Goal: Information Seeking & Learning: Compare options

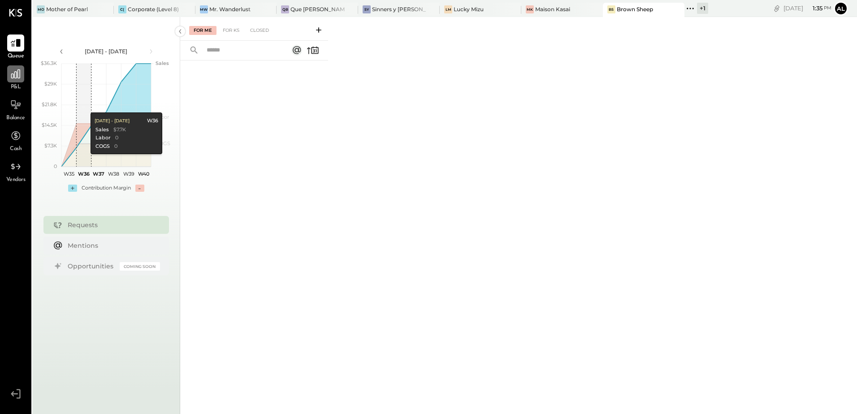
click at [16, 71] on icon at bounding box center [16, 74] width 12 height 12
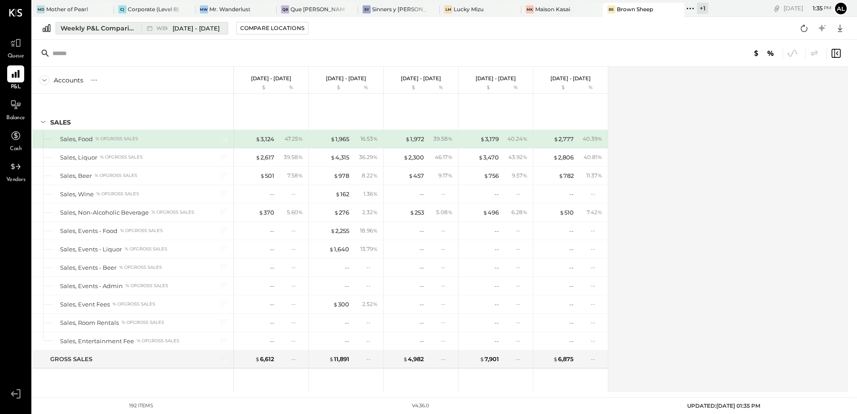
click at [94, 27] on div "Weekly P&L Comparison" at bounding box center [98, 28] width 75 height 9
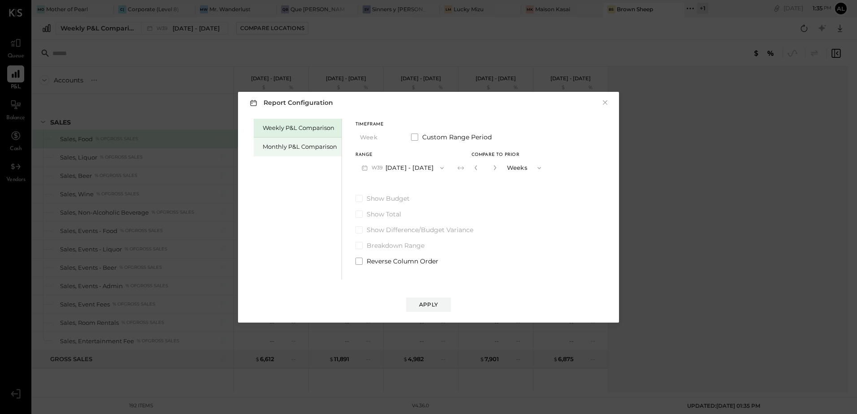
click at [287, 148] on div "Monthly P&L Comparison" at bounding box center [300, 147] width 74 height 9
click at [399, 165] on button "M09 [DATE] - [DATE]" at bounding box center [403, 168] width 95 height 17
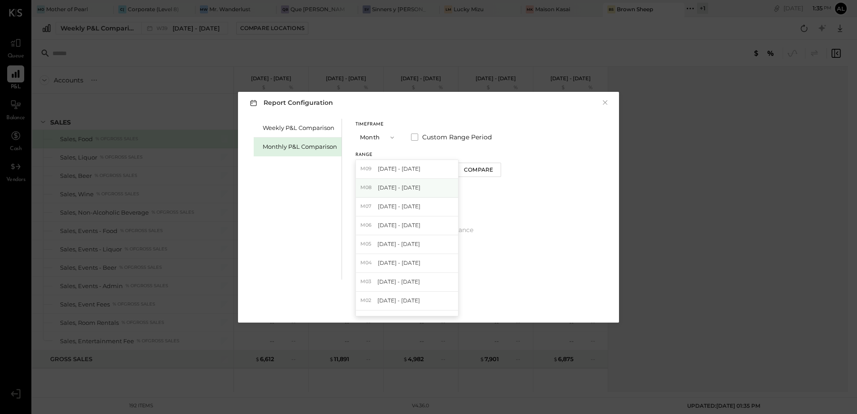
click at [406, 185] on span "[DATE] - [DATE]" at bounding box center [399, 188] width 43 height 8
click at [429, 305] on div "Apply" at bounding box center [428, 305] width 19 height 8
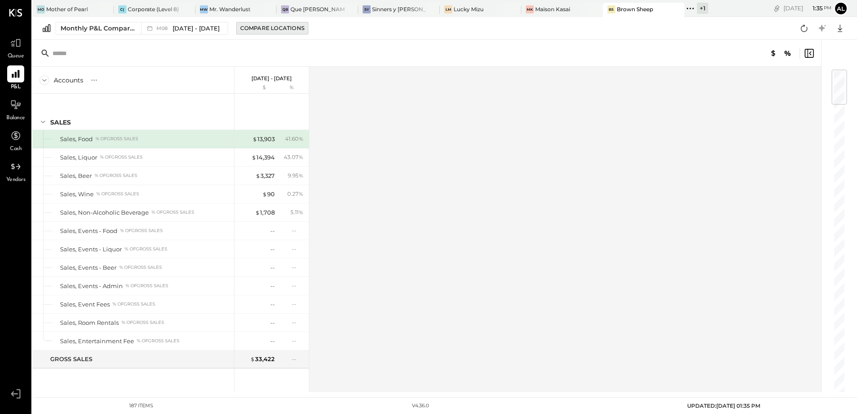
click at [274, 30] on div "Compare Locations" at bounding box center [272, 28] width 64 height 8
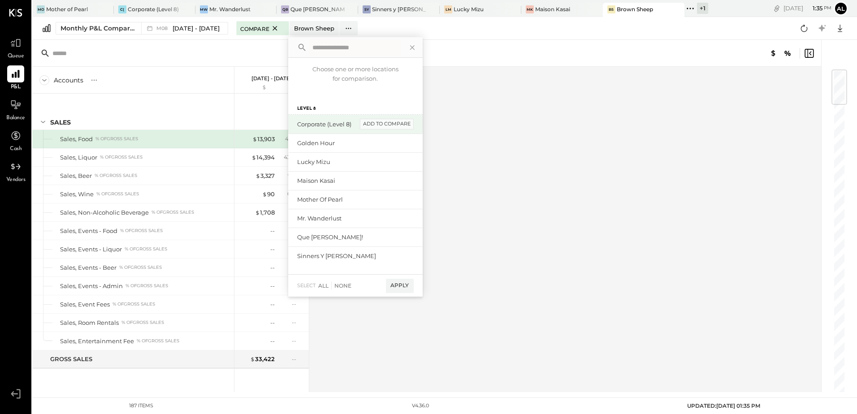
click at [386, 126] on div "add to compare" at bounding box center [387, 124] width 54 height 11
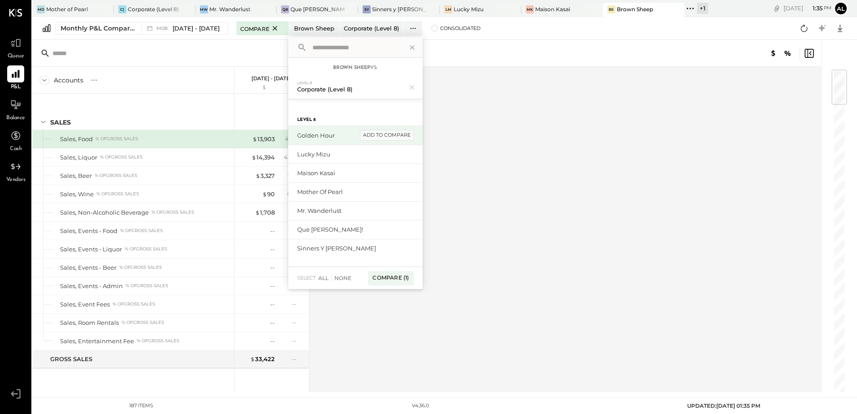
click at [387, 132] on div "add to compare" at bounding box center [387, 135] width 54 height 11
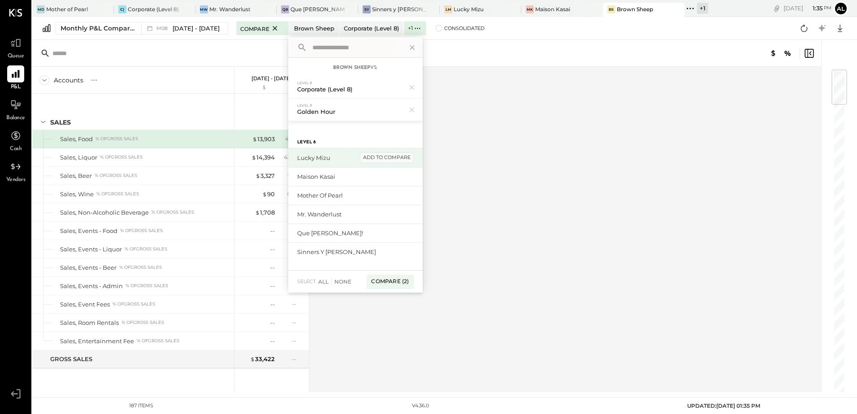
click at [376, 155] on div "add to compare" at bounding box center [387, 157] width 54 height 11
click at [380, 172] on div "Maison Kasai add to compare" at bounding box center [355, 180] width 135 height 19
click at [379, 178] on div "add to compare" at bounding box center [387, 180] width 54 height 11
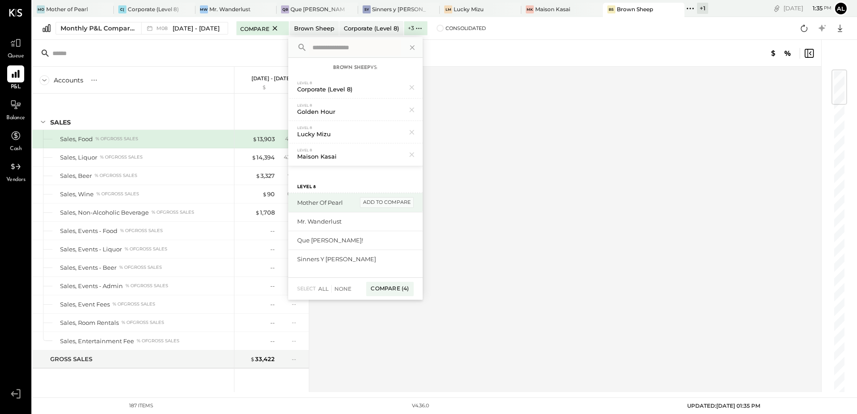
click at [381, 205] on div "add to compare" at bounding box center [387, 202] width 54 height 11
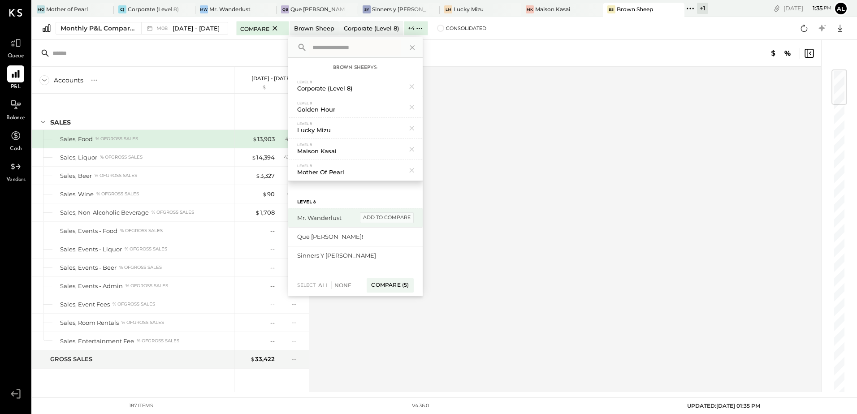
click at [381, 217] on div "add to compare" at bounding box center [387, 218] width 54 height 11
click at [380, 219] on div "add to compare" at bounding box center [387, 218] width 54 height 11
click at [382, 218] on div "add to compare" at bounding box center [387, 218] width 54 height 11
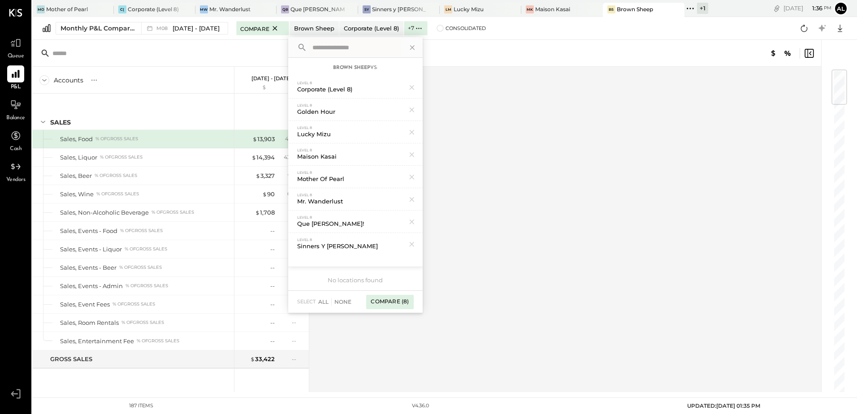
click at [390, 300] on div "Compare (8)" at bounding box center [389, 302] width 47 height 14
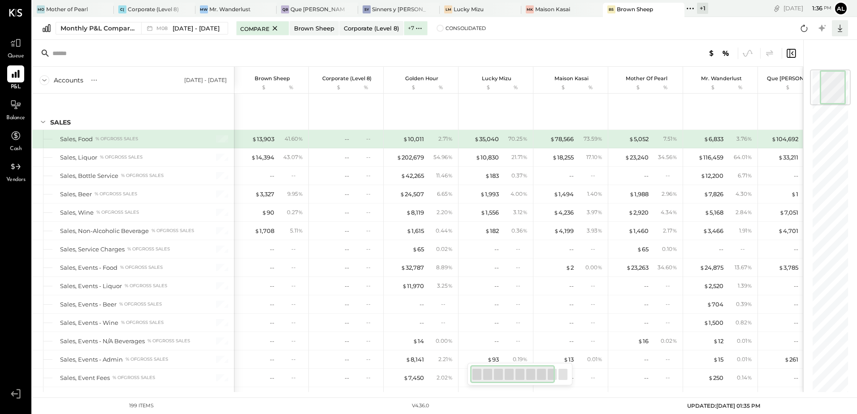
click at [839, 28] on icon at bounding box center [841, 28] width 12 height 12
click at [800, 79] on div "Excel" at bounding box center [813, 80] width 72 height 19
